Goal: Task Accomplishment & Management: Complete application form

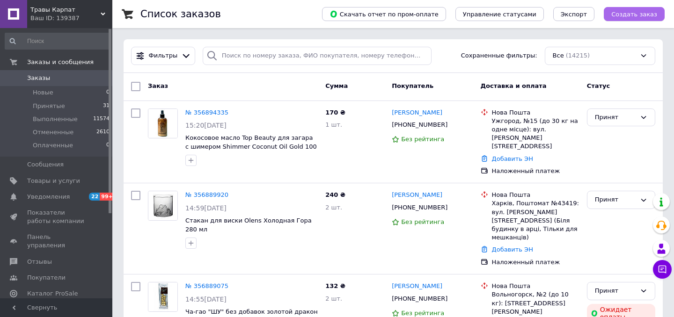
click at [627, 15] on span "Создать заказ" at bounding box center [635, 14] width 46 height 7
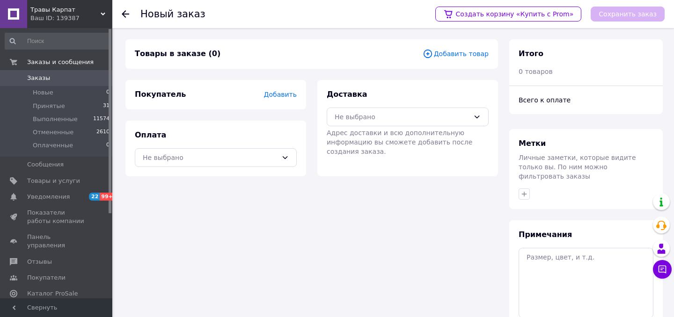
click at [286, 95] on span "Добавить" at bounding box center [280, 94] width 33 height 7
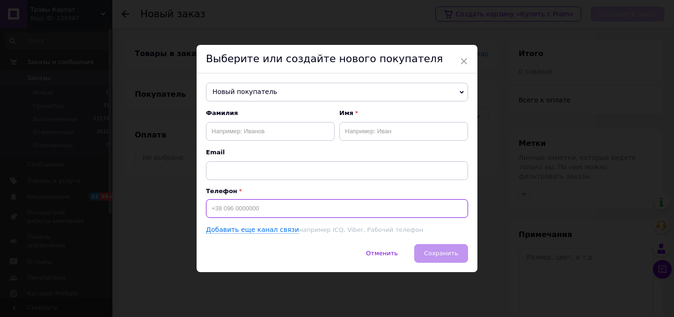
click at [256, 202] on input at bounding box center [337, 208] width 262 height 19
paste input "[PHONE_NUMBER]"
type input "[PHONE_NUMBER]"
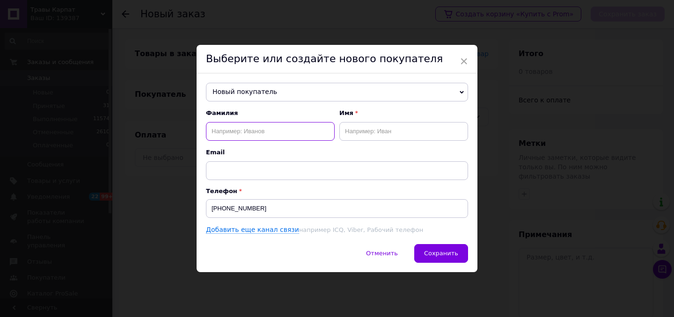
click at [228, 128] on input "text" at bounding box center [270, 131] width 129 height 19
paste input "Цербак"
type input "Цербак"
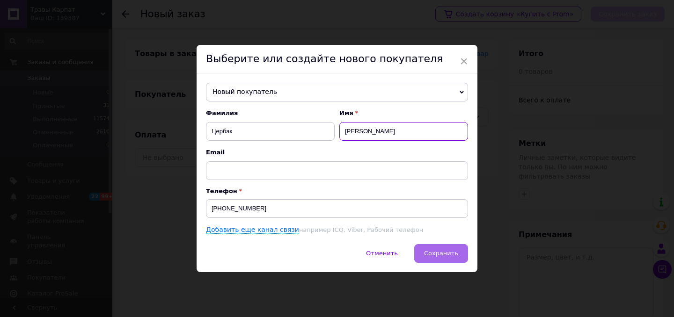
type input "[PERSON_NAME]"
click at [432, 253] on span "Сохранить" at bounding box center [441, 253] width 34 height 7
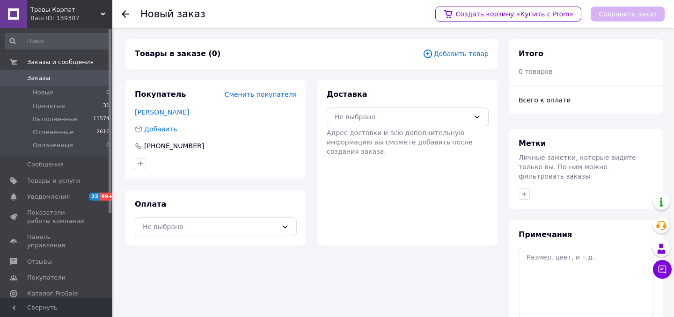
click at [384, 123] on div "Не выбрано" at bounding box center [408, 117] width 162 height 19
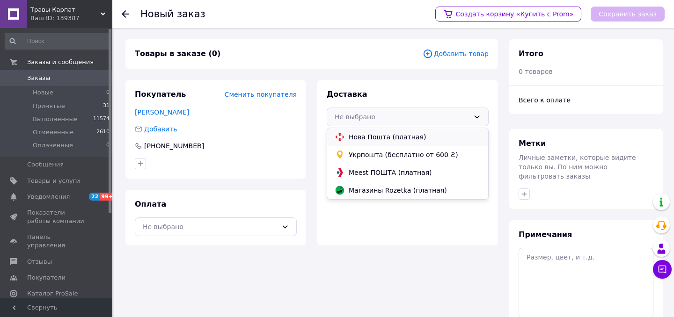
click at [385, 140] on span "Нова Пошта (платная)" at bounding box center [415, 137] width 132 height 9
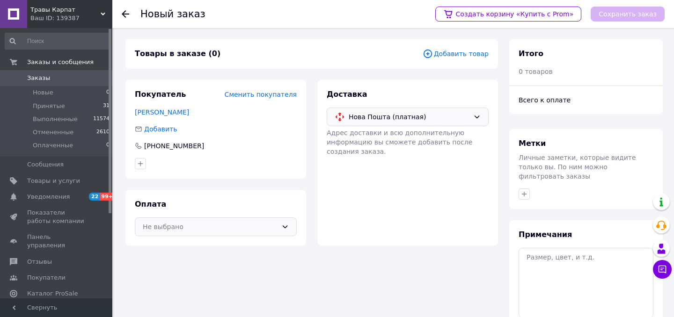
click at [226, 222] on div "Не выбрано" at bounding box center [210, 227] width 135 height 10
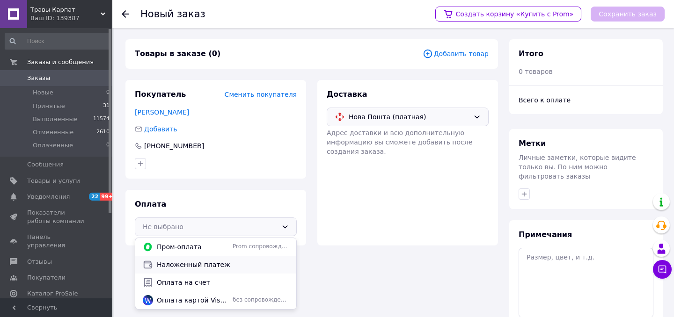
click at [208, 265] on span "Наложенный платеж" at bounding box center [223, 264] width 132 height 9
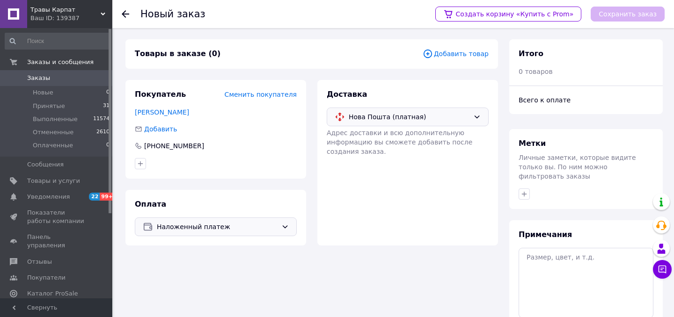
click at [479, 49] on span "Добавить товар" at bounding box center [456, 54] width 66 height 10
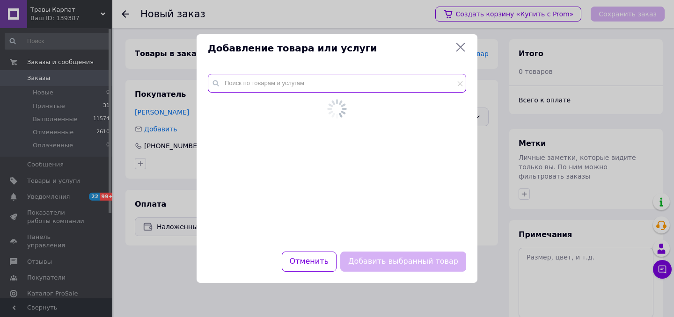
click at [287, 85] on input "text" at bounding box center [337, 83] width 258 height 19
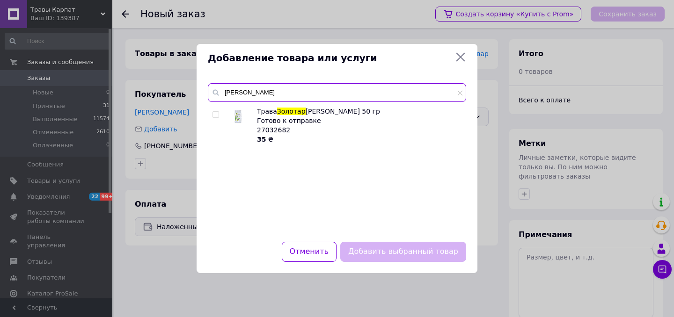
type input "[PERSON_NAME]"
click at [217, 118] on input "checkbox" at bounding box center [216, 115] width 6 height 6
checkbox input "true"
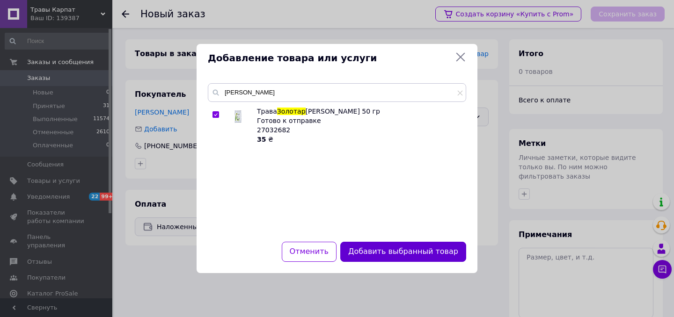
click at [383, 258] on button "Добавить выбранный товар" at bounding box center [403, 252] width 126 height 20
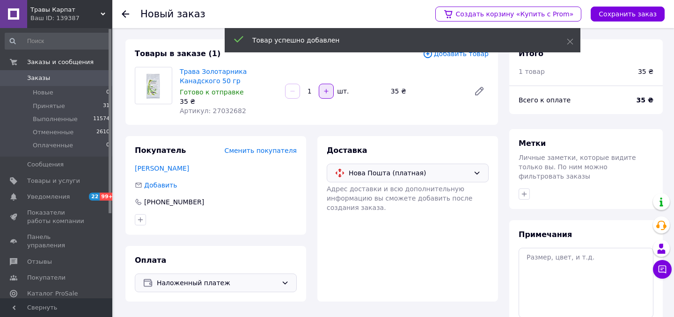
click at [325, 92] on icon "button" at bounding box center [326, 91] width 7 height 7
type input "5"
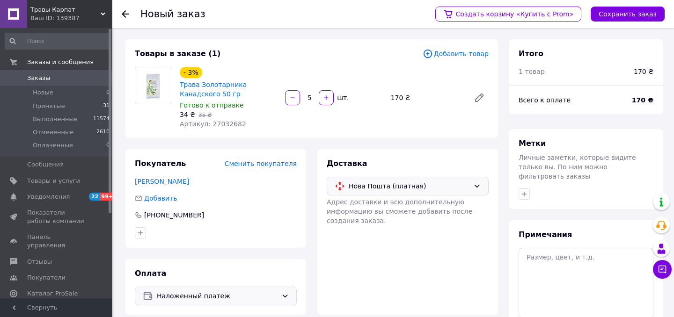
click at [312, 211] on div "Доставка Нова Пошта (платная) [PERSON_NAME] доставки и всю дополнительную инфор…" at bounding box center [408, 232] width 192 height 166
click at [651, 15] on button "Сохранить заказ" at bounding box center [628, 14] width 74 height 15
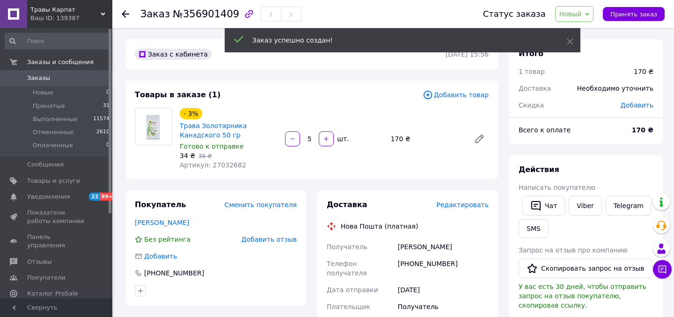
click at [467, 205] on span "Редактировать" at bounding box center [462, 204] width 52 height 7
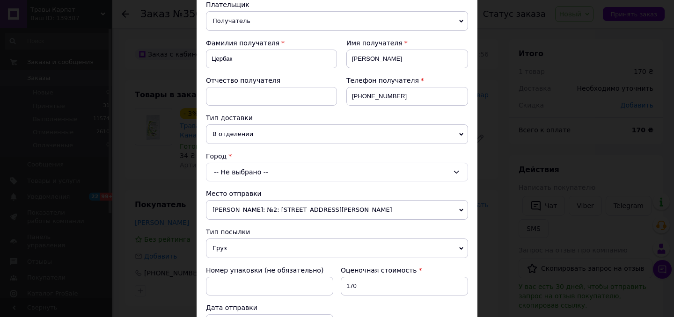
scroll to position [145, 0]
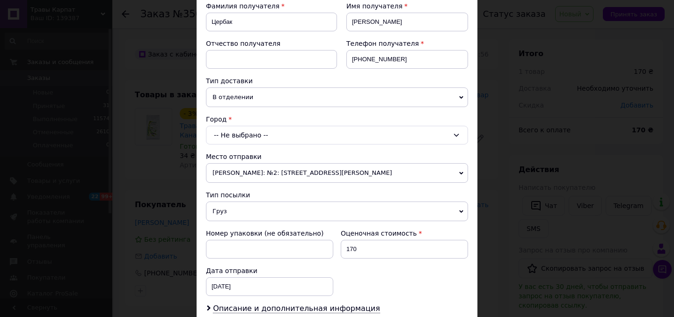
click at [278, 147] on div "Плательщик Получатель Отправитель Фамилия получателя [PERSON_NAME] Имя получате…" at bounding box center [337, 217] width 262 height 508
click at [280, 141] on div "-- Не выбрано --" at bounding box center [337, 135] width 262 height 19
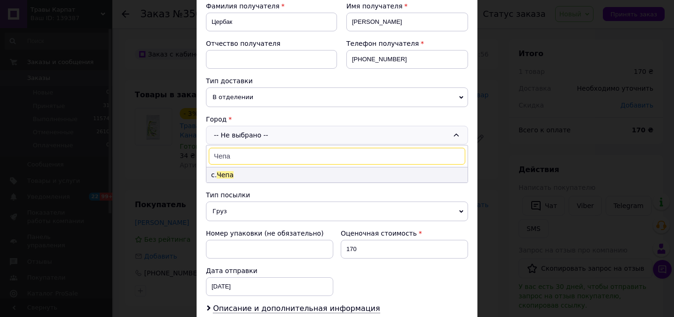
type input "Чепа"
click at [255, 170] on li "с. Чепа" at bounding box center [336, 175] width 261 height 15
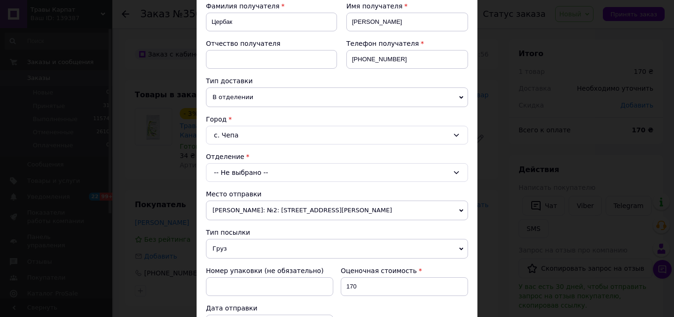
click at [257, 176] on div "-- Не выбрано --" at bounding box center [337, 172] width 262 height 19
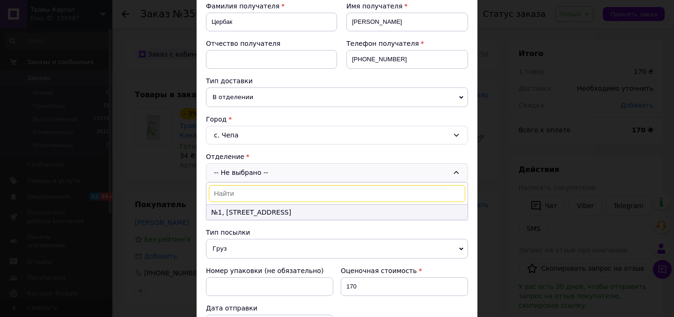
click at [251, 214] on li "№1, [STREET_ADDRESS]" at bounding box center [336, 212] width 261 height 15
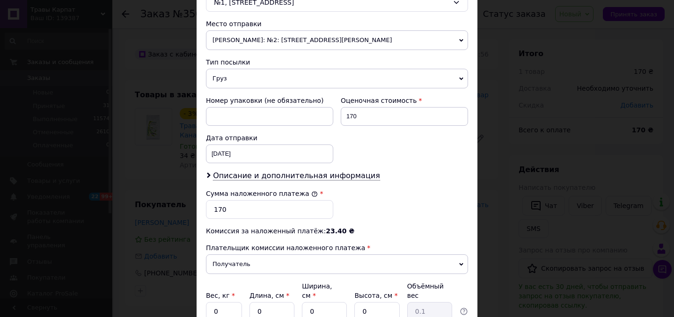
scroll to position [406, 0]
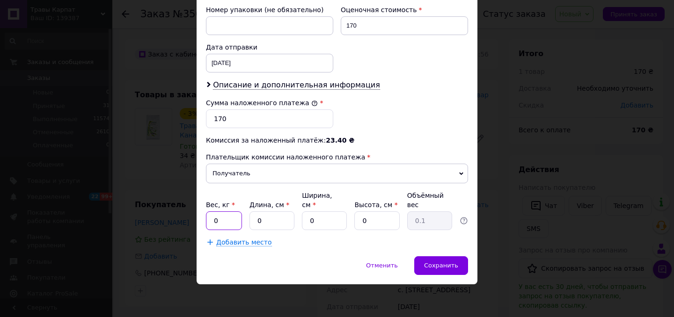
click at [221, 219] on input "0" at bounding box center [224, 221] width 36 height 19
type input "1"
type input "20"
type input "10"
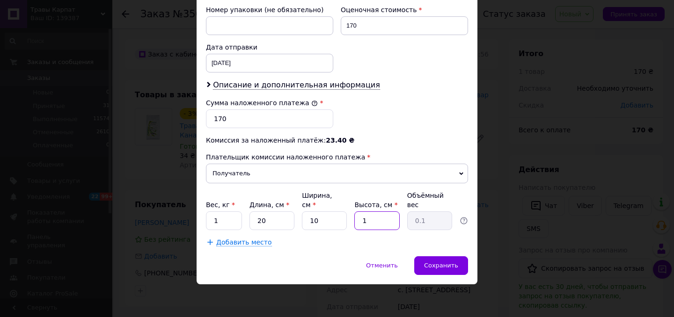
type input "10"
type input "0.5"
type input "10"
click at [441, 262] on span "Сохранить" at bounding box center [441, 265] width 34 height 7
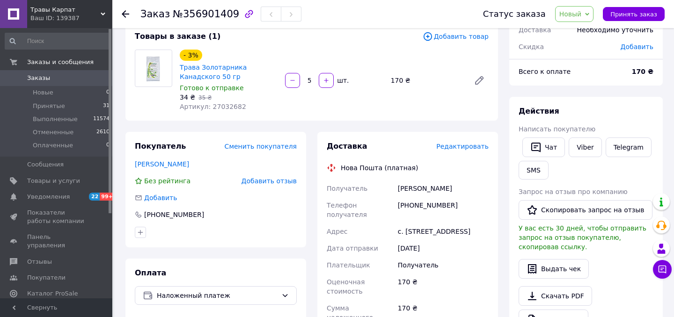
scroll to position [0, 0]
